Goal: Transaction & Acquisition: Purchase product/service

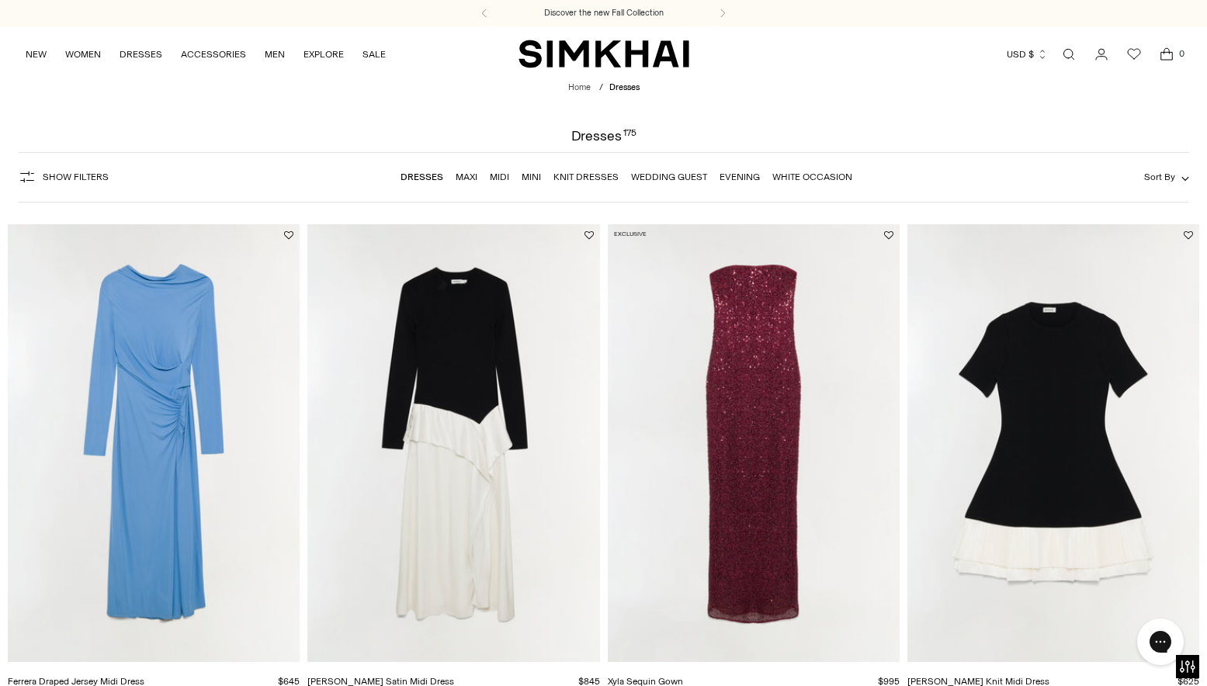
click at [1167, 179] on span "Sort By" at bounding box center [1159, 177] width 31 height 11
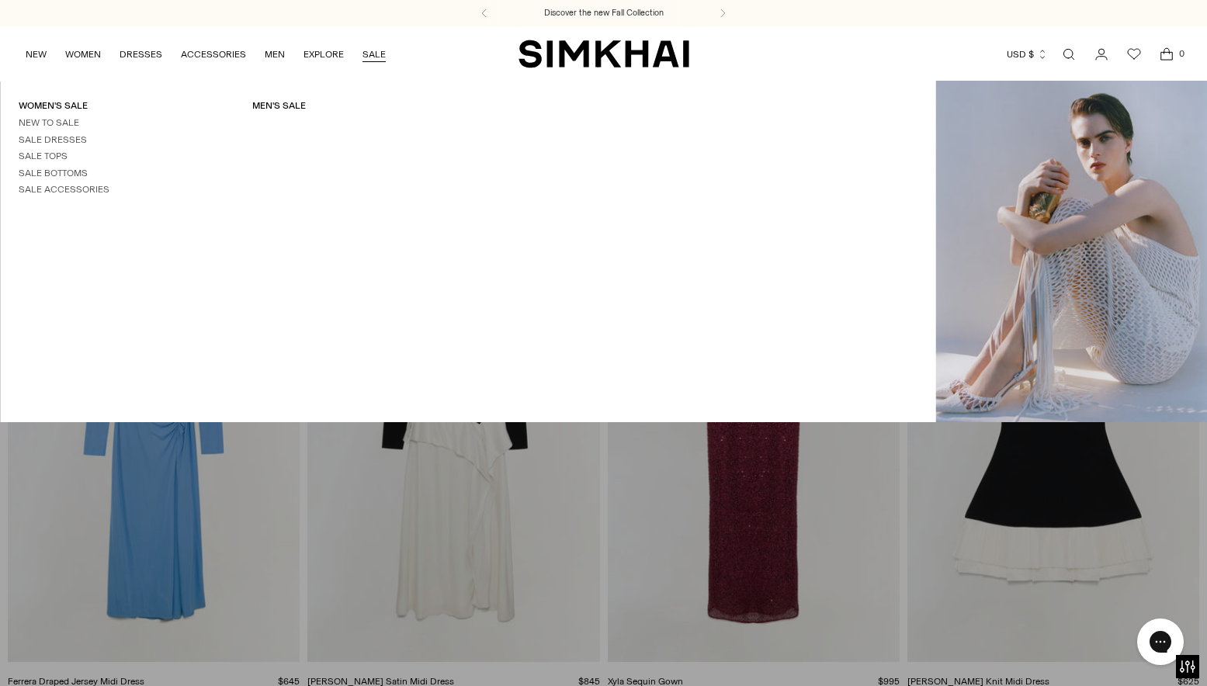
click at [369, 54] on link "SALE" at bounding box center [373, 54] width 23 height 34
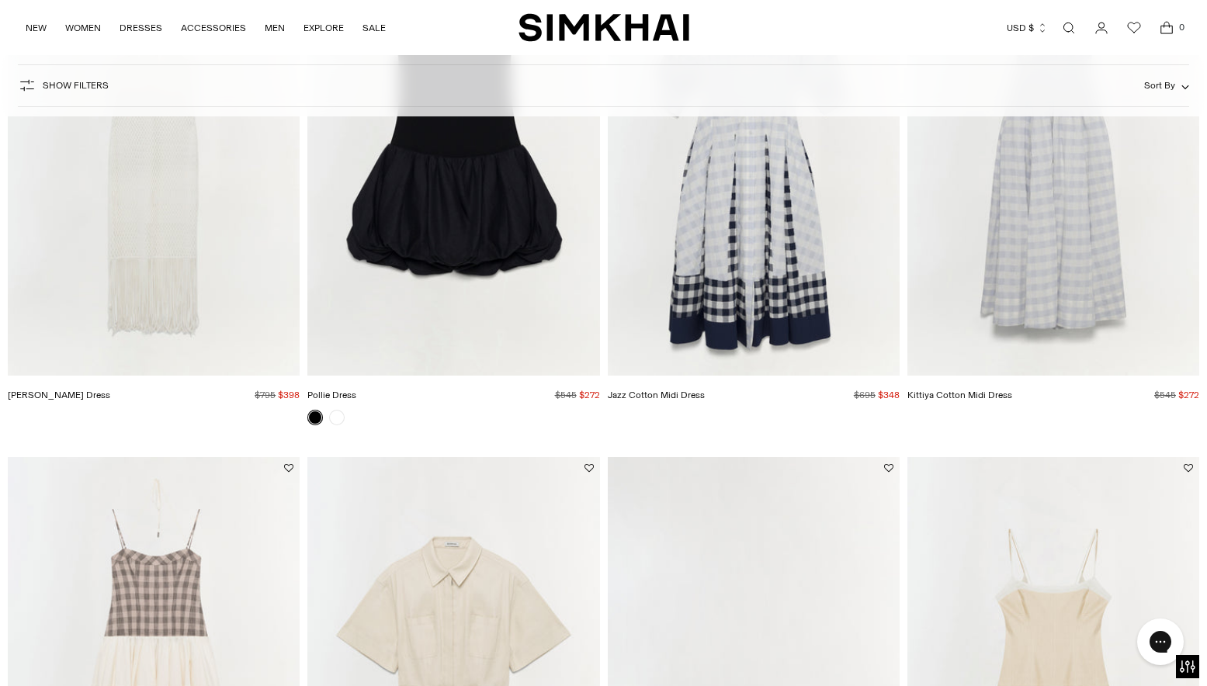
scroll to position [506, 0]
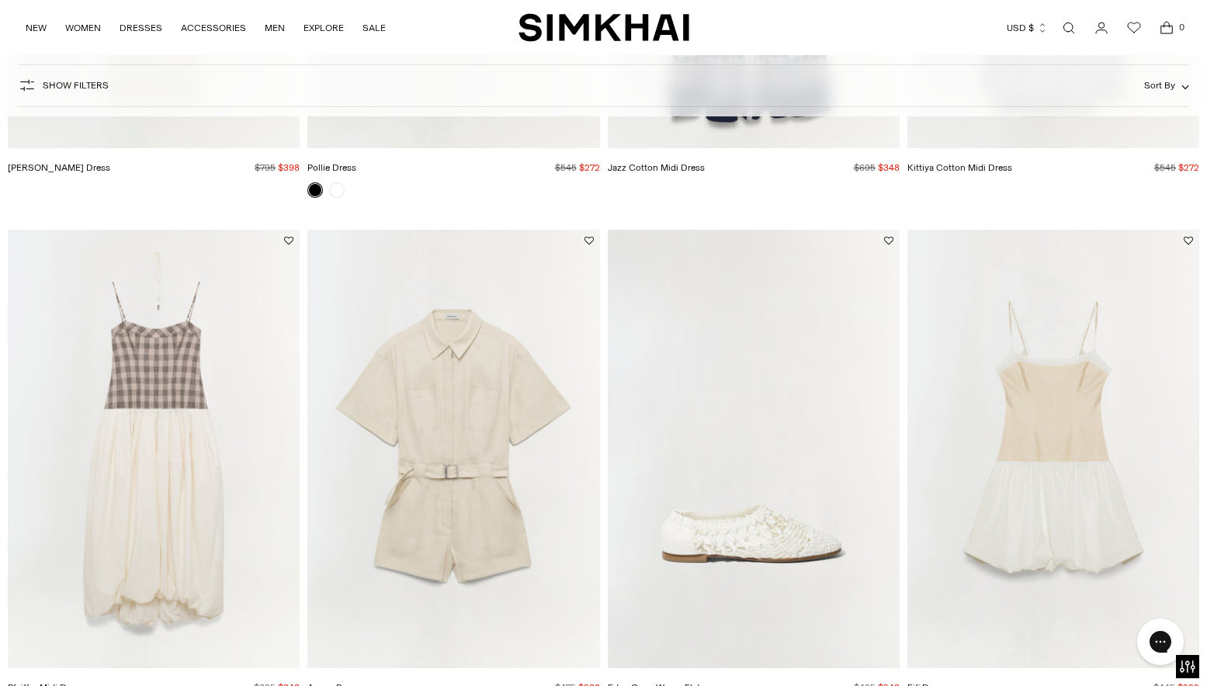
click at [0, 0] on img "Aspen Romper" at bounding box center [0, 0] width 0 height 0
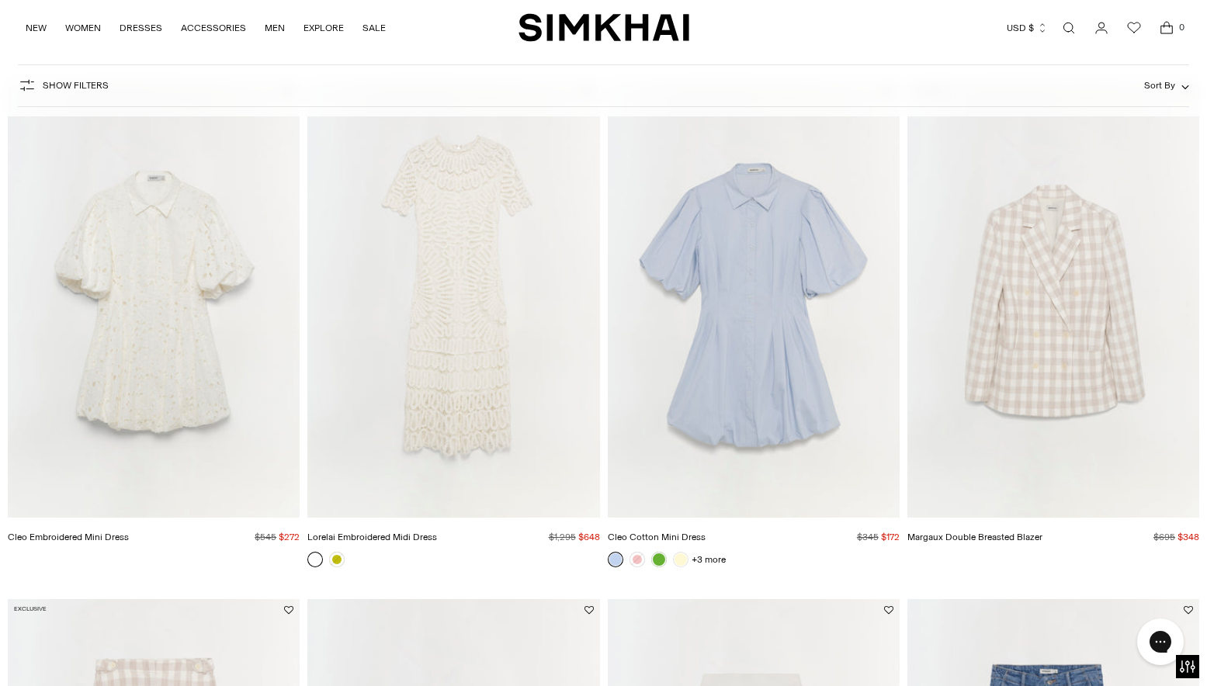
scroll to position [1161, 0]
